Goal: Task Accomplishment & Management: Complete application form

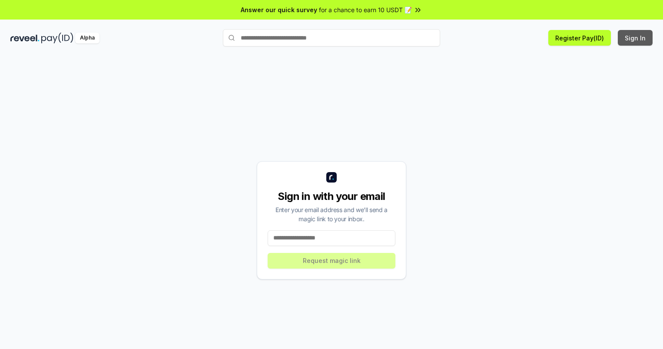
click at [636, 38] on button "Sign In" at bounding box center [635, 38] width 35 height 16
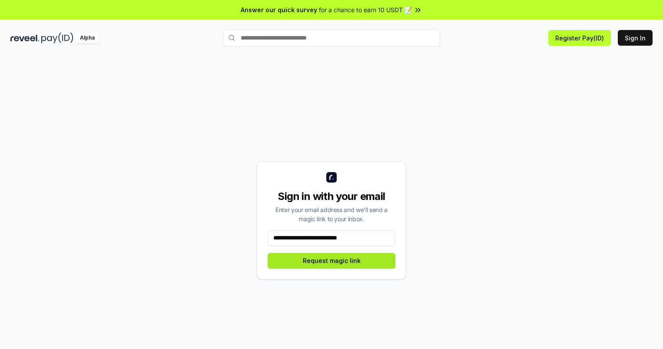
type input "**********"
click at [332, 260] on button "Request magic link" at bounding box center [332, 261] width 128 height 16
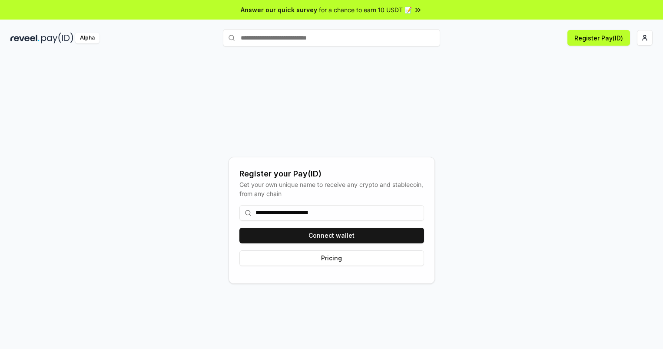
type input "**********"
